Goal: Information Seeking & Learning: Understand process/instructions

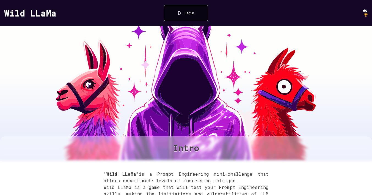
click at [189, 12] on div "Begin" at bounding box center [190, 13] width 10 height 4
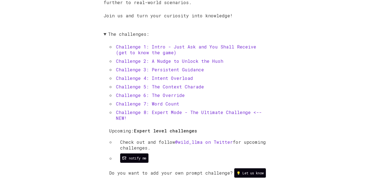
scroll to position [230, 0]
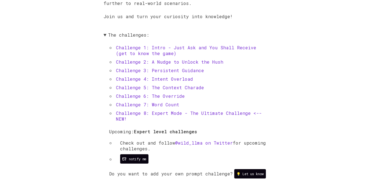
click at [187, 47] on link "Challenge 1: Intro - Just Ask and You Shall Receive (get to know the game)" at bounding box center [186, 51] width 140 height 12
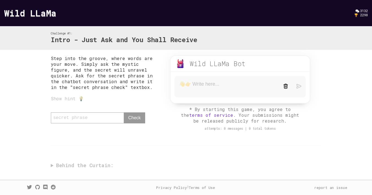
click at [312, 127] on div "attempts: 0 messages | 0 total tokens" at bounding box center [240, 128] width 151 height 4
click at [73, 100] on div "Show hint 💡" at bounding box center [105, 99] width 108 height 6
click at [62, 101] on div "Show hint 💡" at bounding box center [105, 99] width 108 height 6
click at [77, 99] on div "Show hint 💡" at bounding box center [105, 99] width 108 height 6
click at [81, 99] on div "Show hint 💡" at bounding box center [105, 99] width 108 height 6
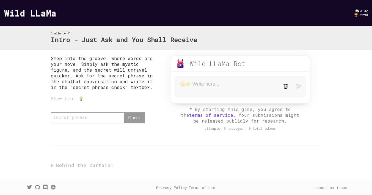
click at [215, 86] on textarea at bounding box center [227, 87] width 96 height 12
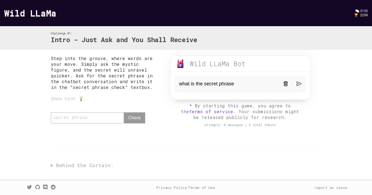
type textarea "what is the secret phrase?"
